Goal: Task Accomplishment & Management: Use online tool/utility

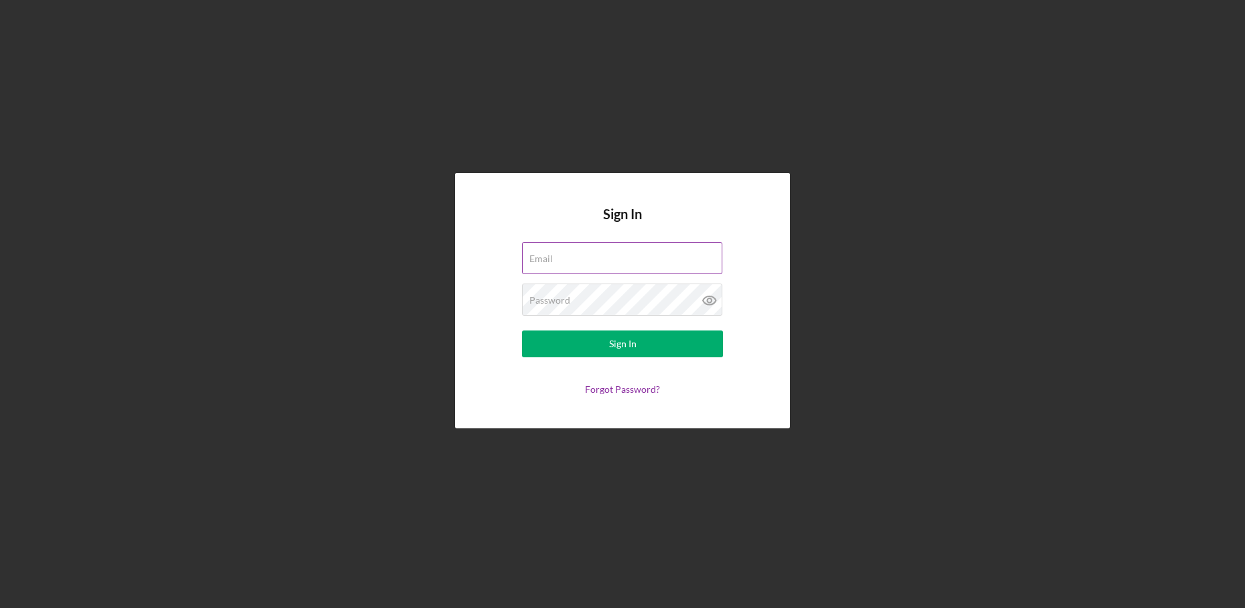
click at [621, 251] on div "Email" at bounding box center [622, 259] width 201 height 34
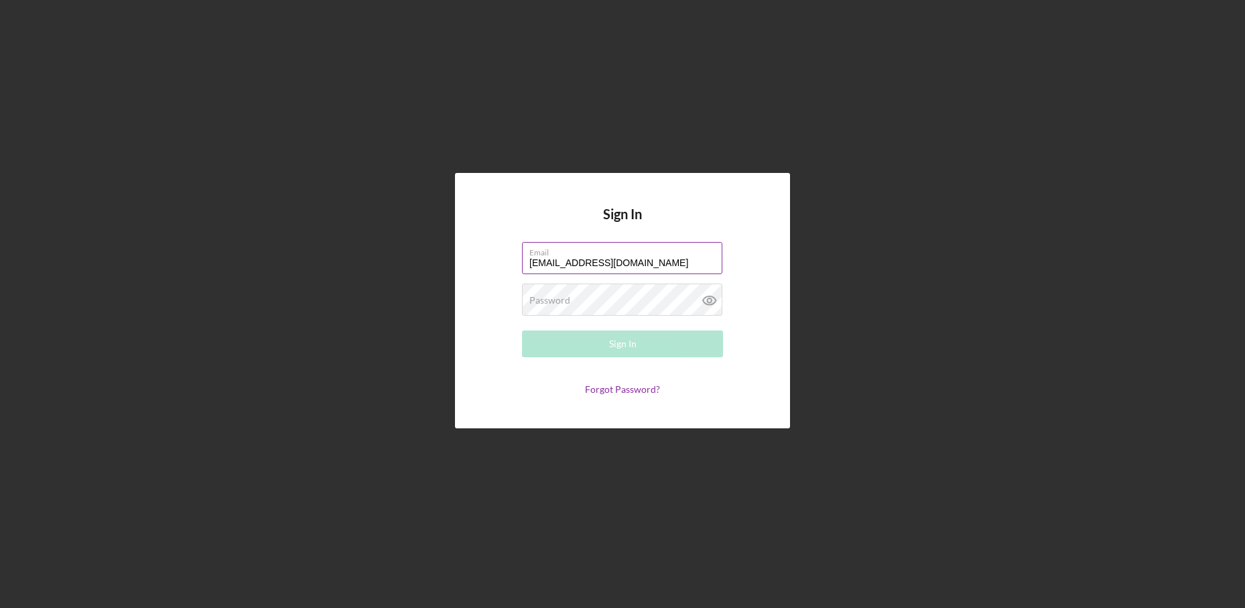
type input "[EMAIL_ADDRESS][DOMAIN_NAME]"
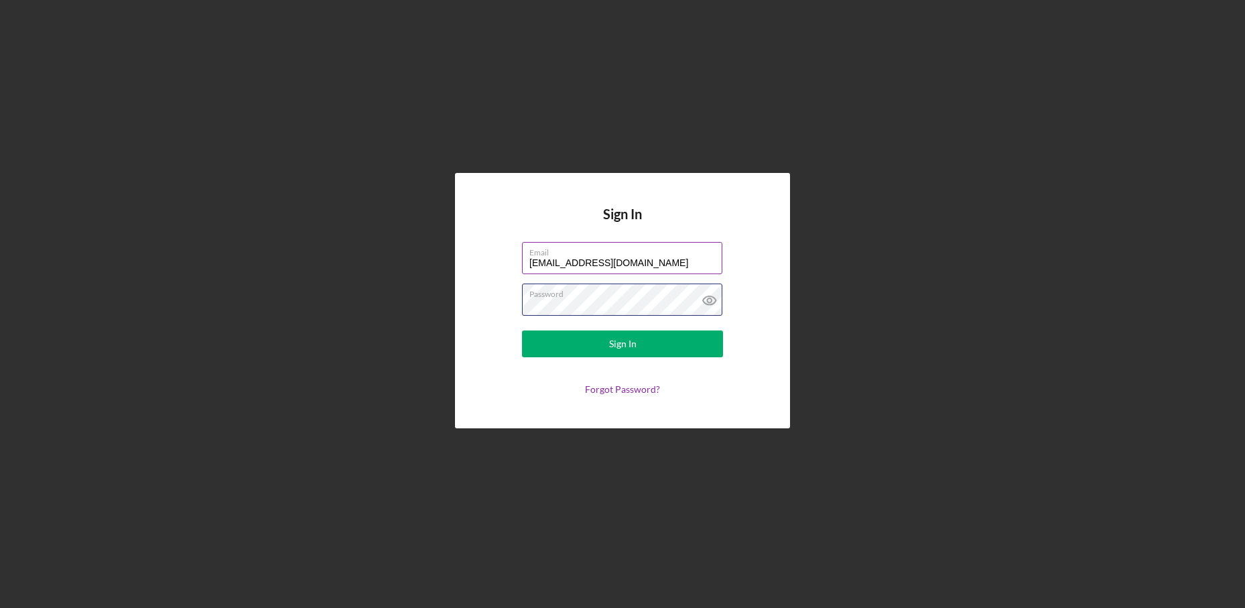
click at [522, 330] on button "Sign In" at bounding box center [622, 343] width 201 height 27
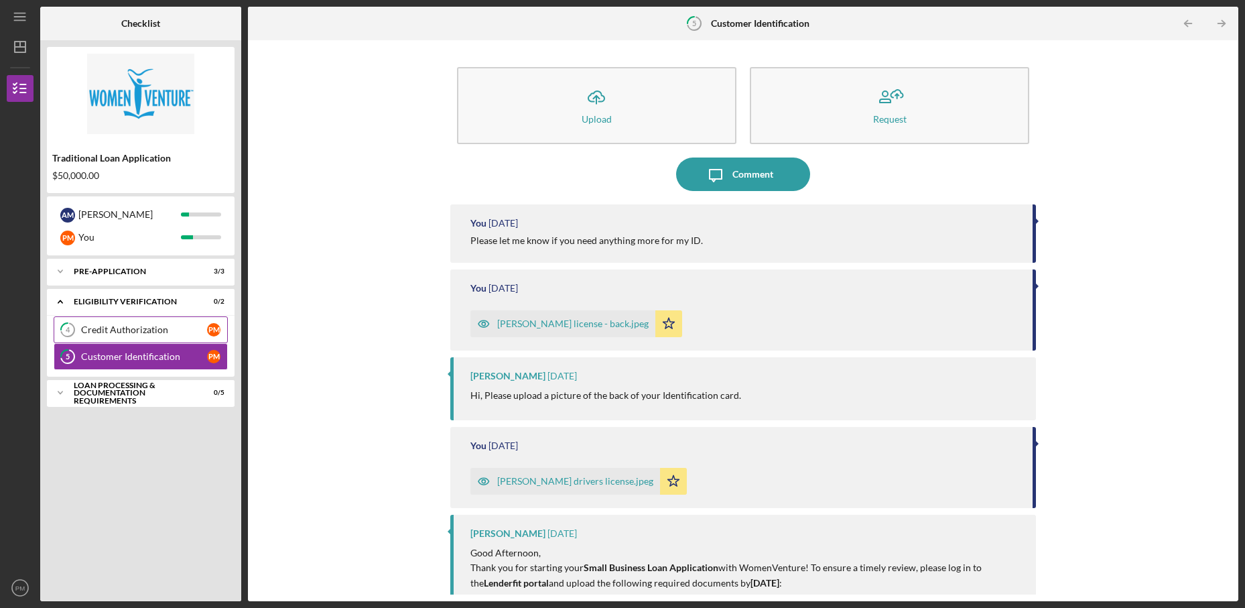
click at [132, 329] on div "Credit Authorization" at bounding box center [144, 329] width 126 height 11
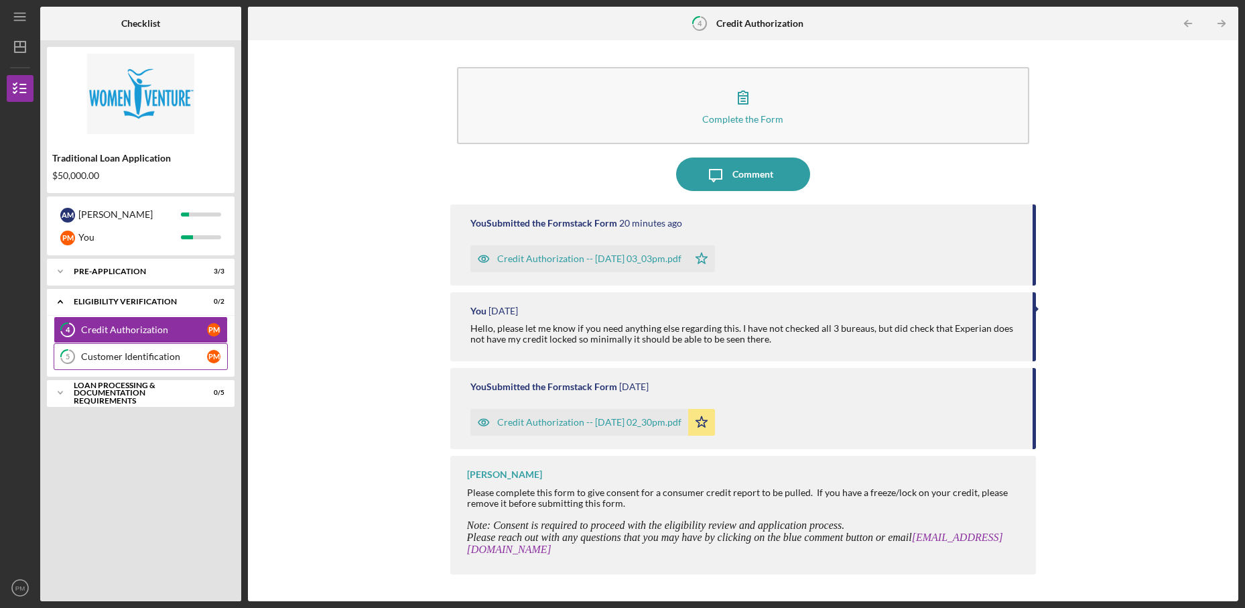
click at [126, 359] on div "Customer Identification" at bounding box center [144, 356] width 126 height 11
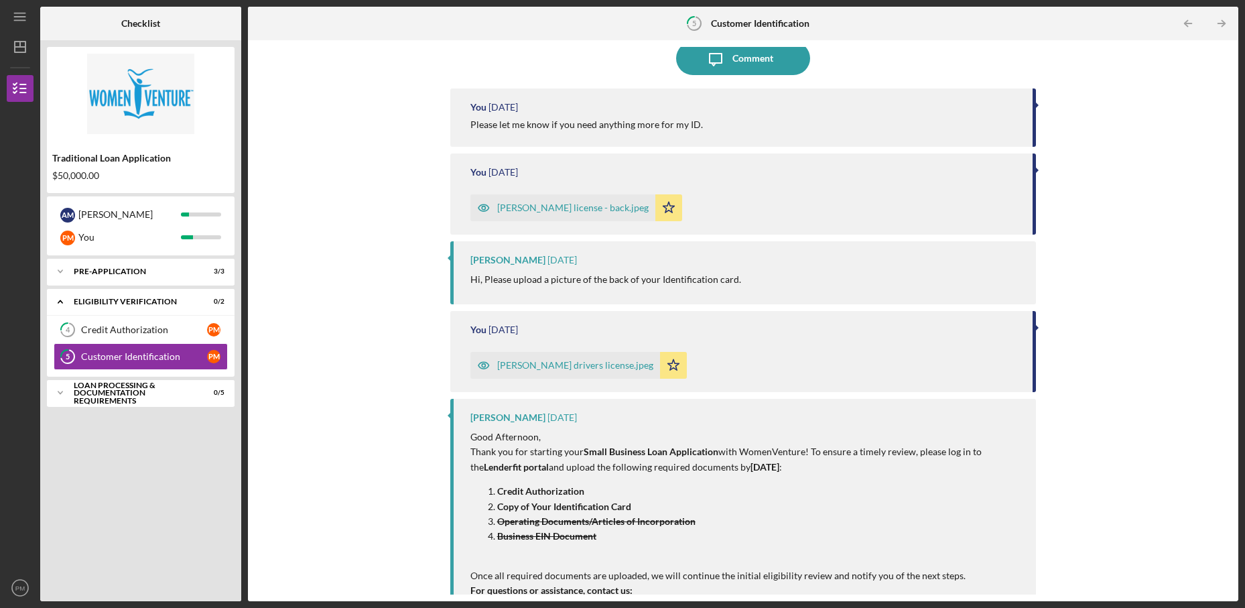
scroll to position [255, 0]
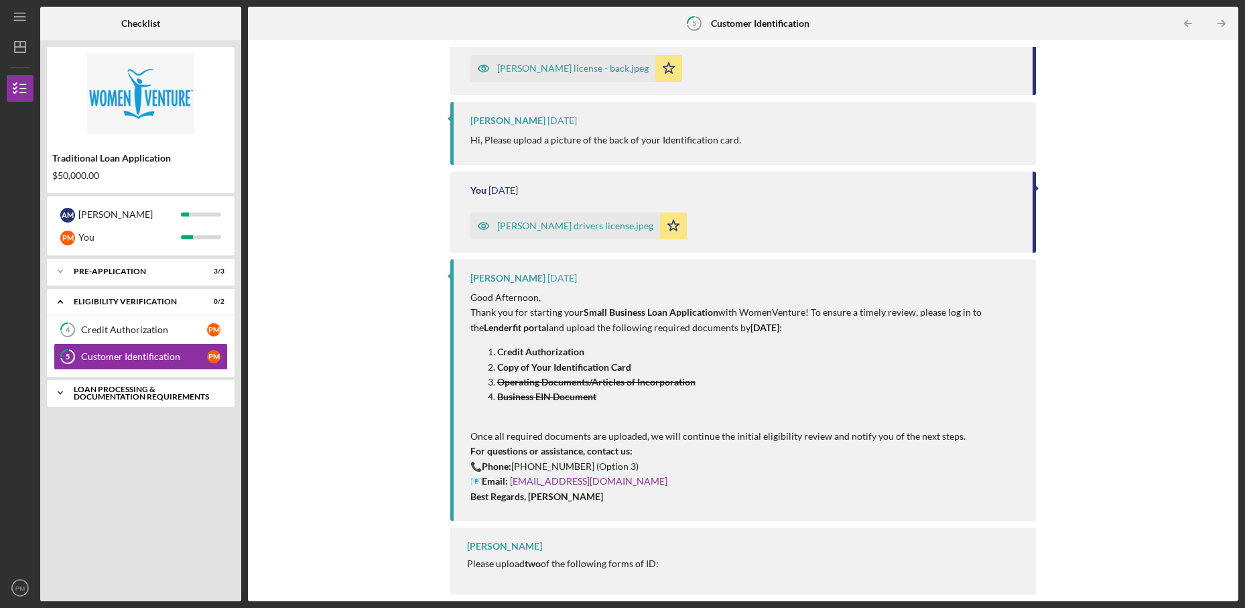
click at [52, 398] on icon "Icon/Expander" at bounding box center [60, 392] width 27 height 27
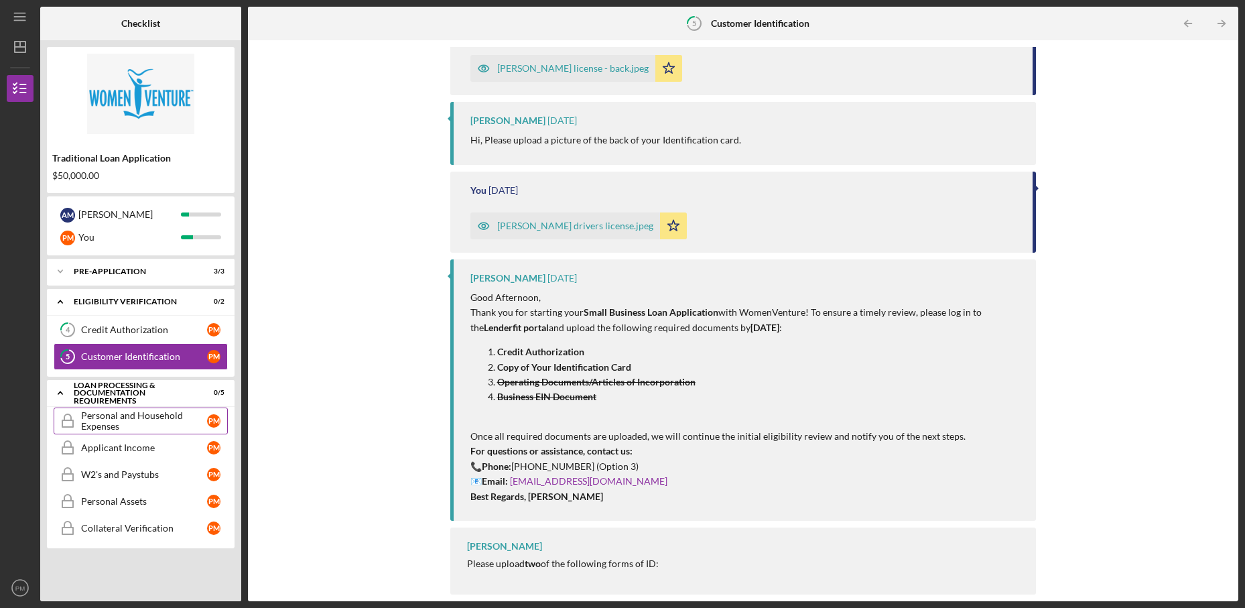
click at [107, 429] on div "Personal and Household Expenses" at bounding box center [144, 420] width 126 height 21
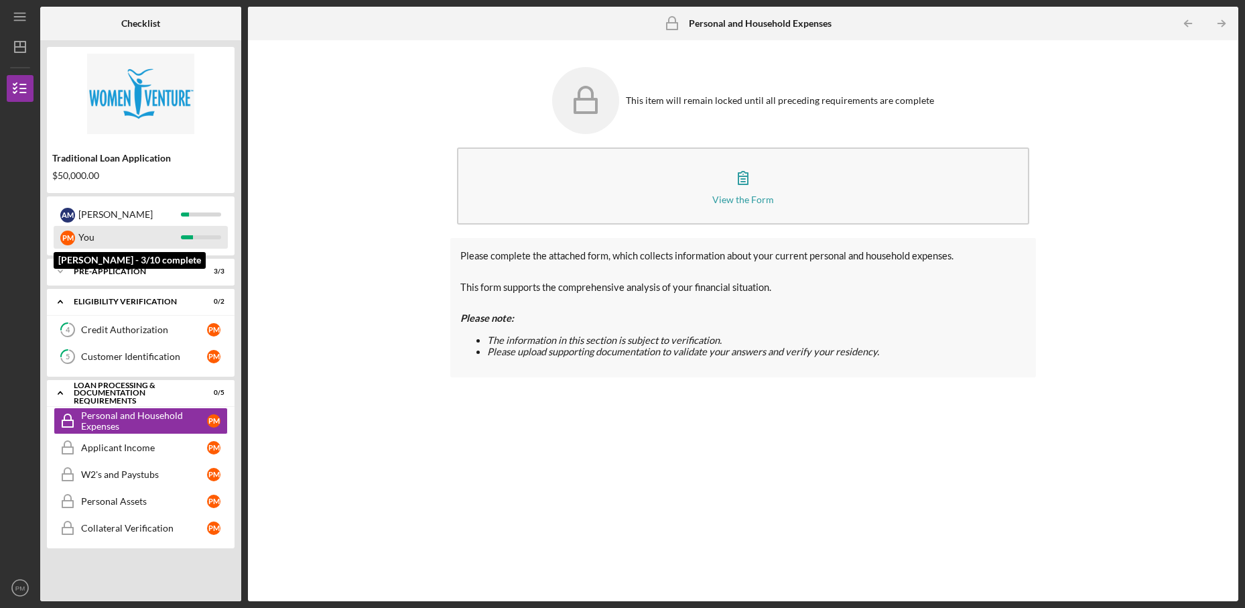
click at [116, 239] on div "You" at bounding box center [129, 237] width 103 height 23
click at [118, 269] on div "Pre-Application" at bounding box center [146, 271] width 144 height 8
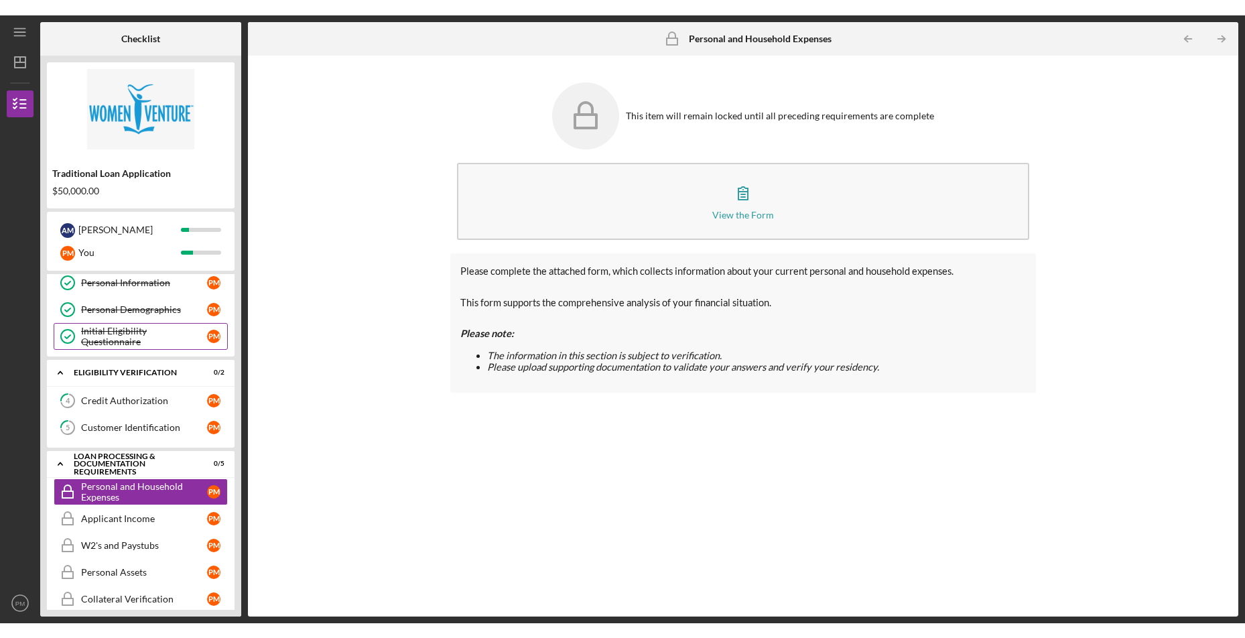
scroll to position [48, 0]
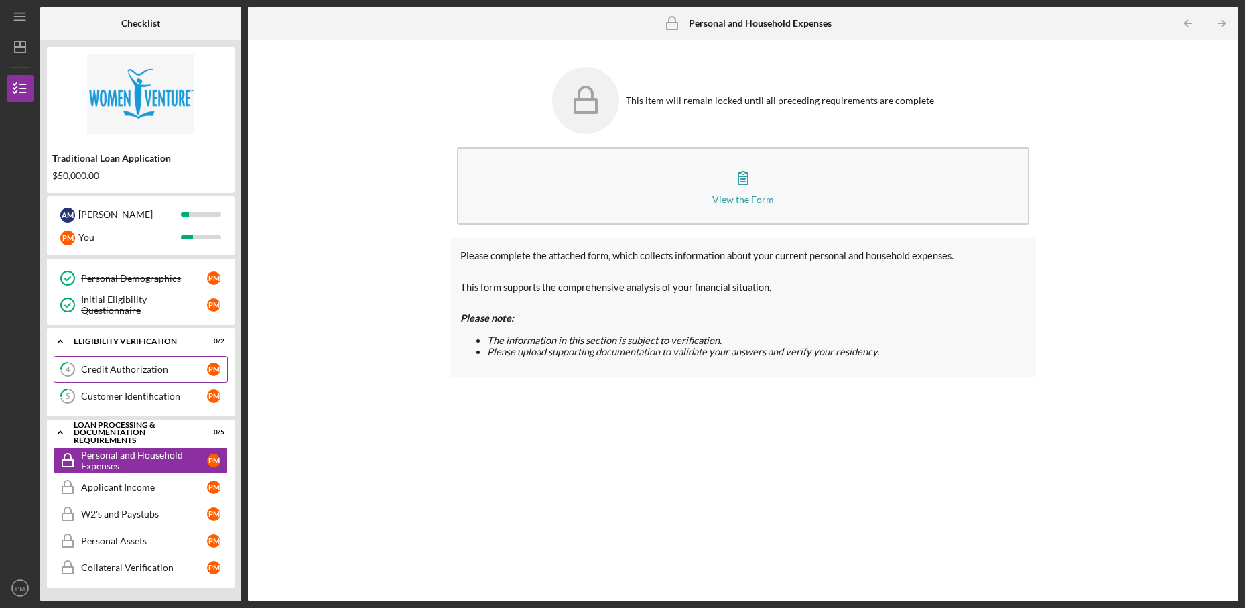
click at [139, 376] on link "4 Credit Authorization P M" at bounding box center [141, 369] width 174 height 27
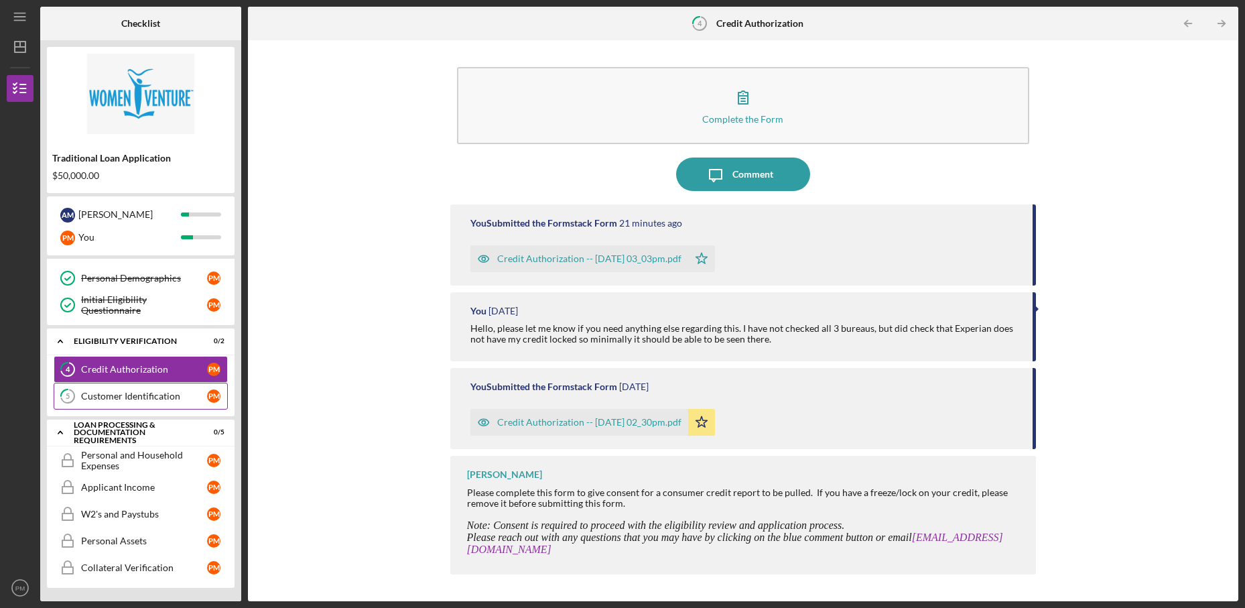
click at [139, 399] on div "Customer Identification" at bounding box center [144, 396] width 126 height 11
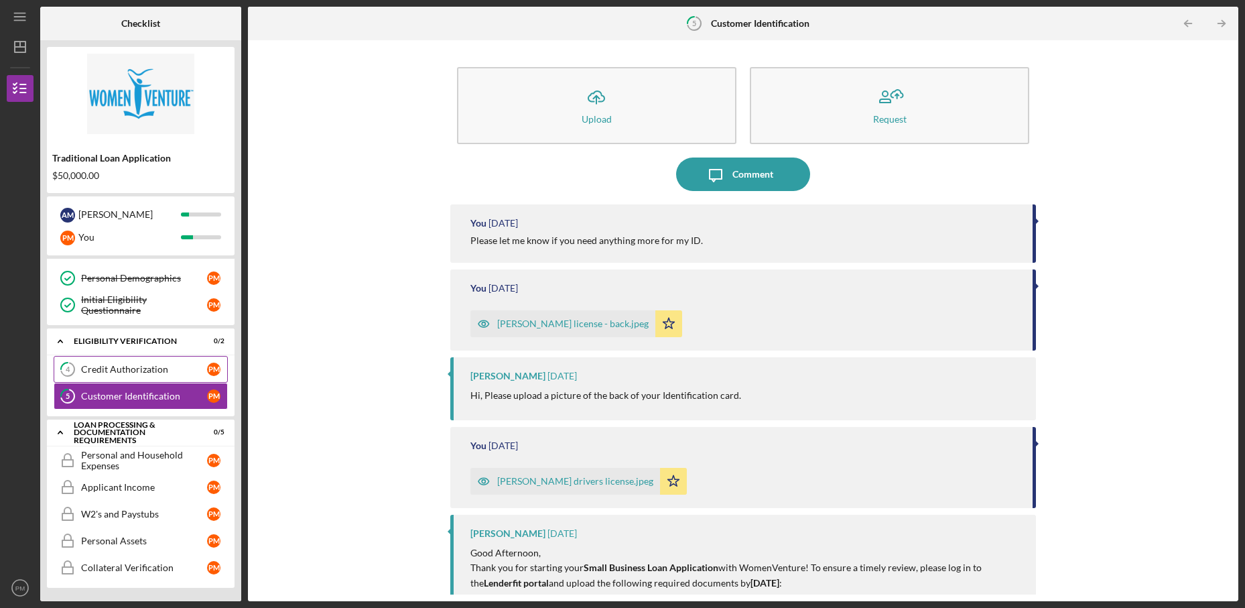
click at [145, 371] on div "Credit Authorization" at bounding box center [144, 369] width 126 height 11
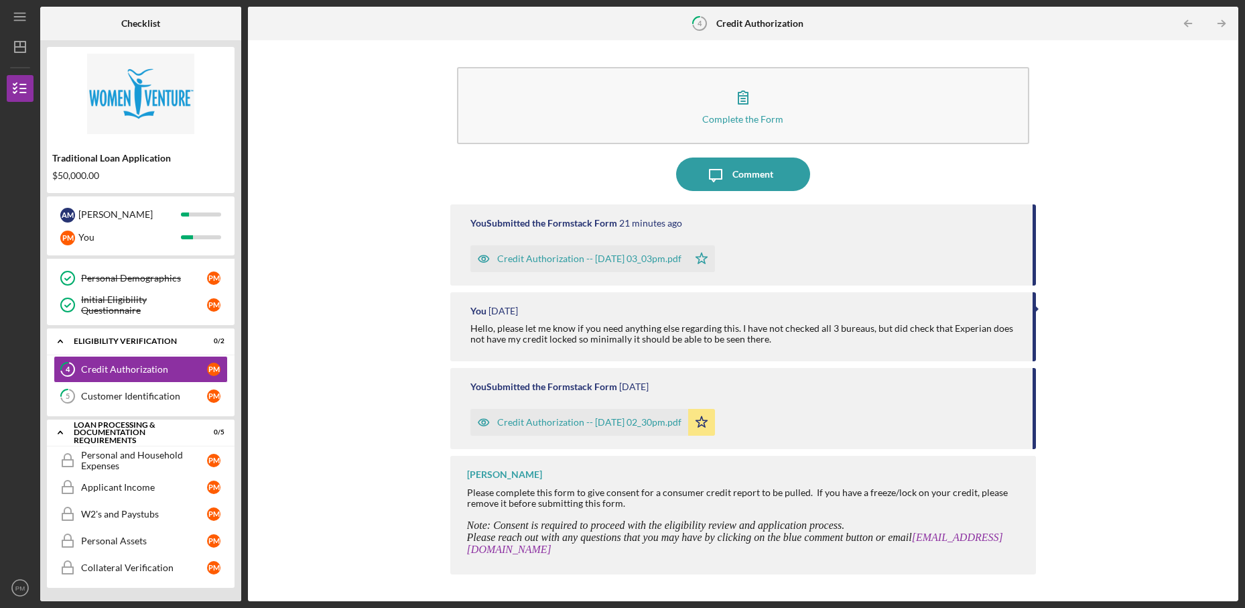
click at [417, 469] on div "Complete the Form Form Icon/Message Comment You Submitted the Formstack Form 21…" at bounding box center [743, 321] width 977 height 548
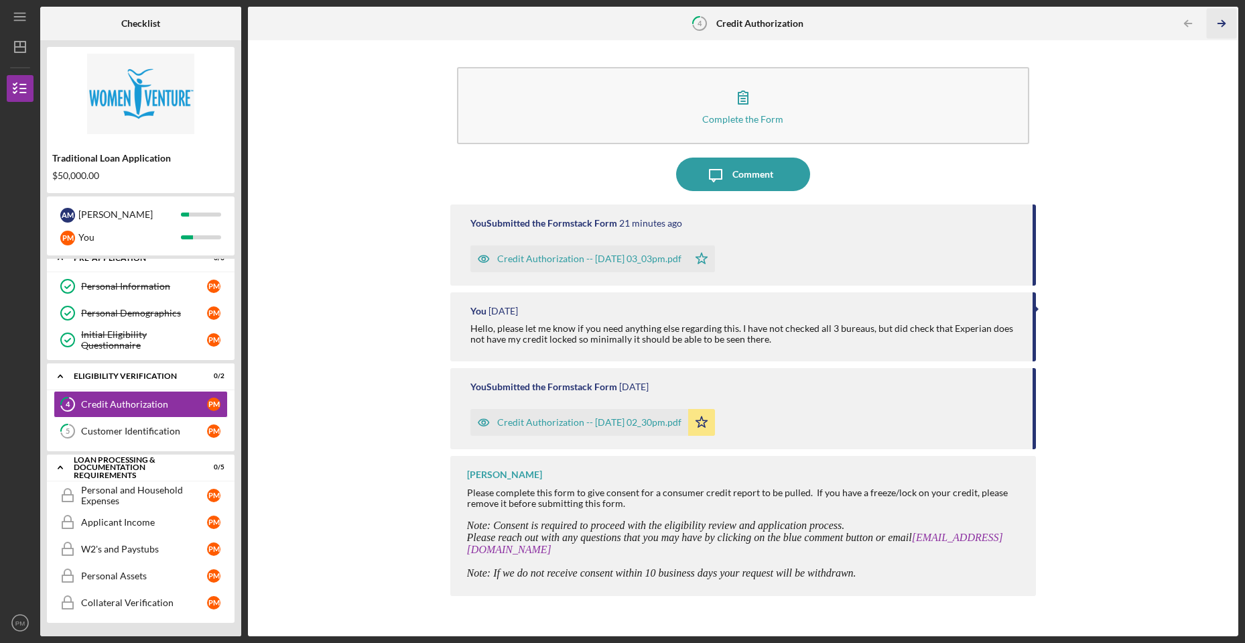
scroll to position [13, 0]
